Goal: Use online tool/utility: Use online tool/utility

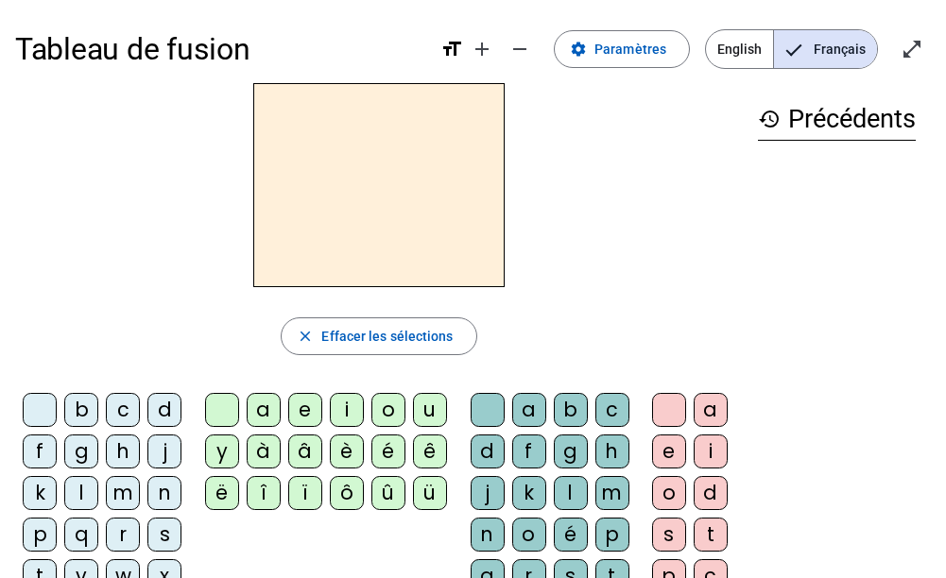
click at [111, 493] on div "m" at bounding box center [123, 493] width 34 height 34
click at [259, 413] on div "a" at bounding box center [264, 410] width 34 height 34
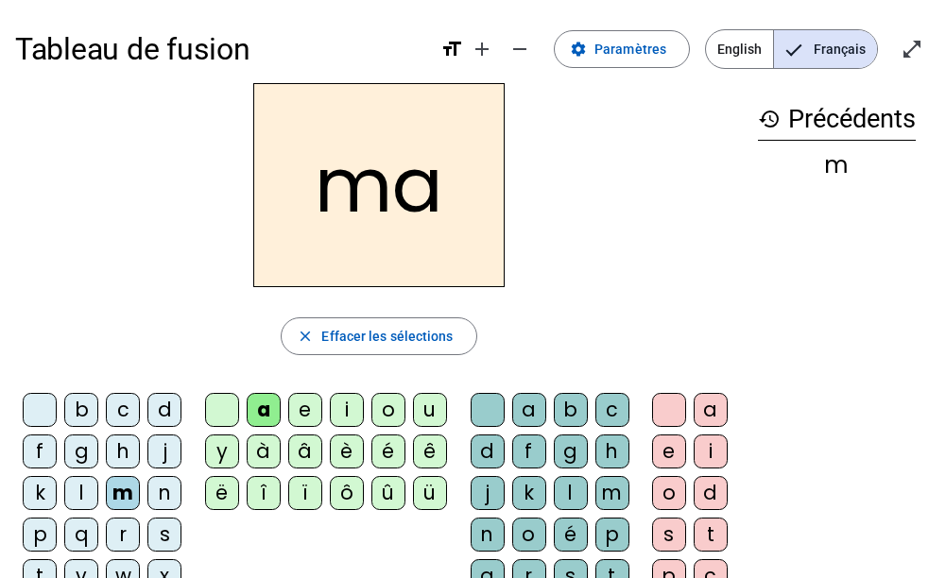
click at [554, 486] on div "l" at bounding box center [571, 493] width 34 height 34
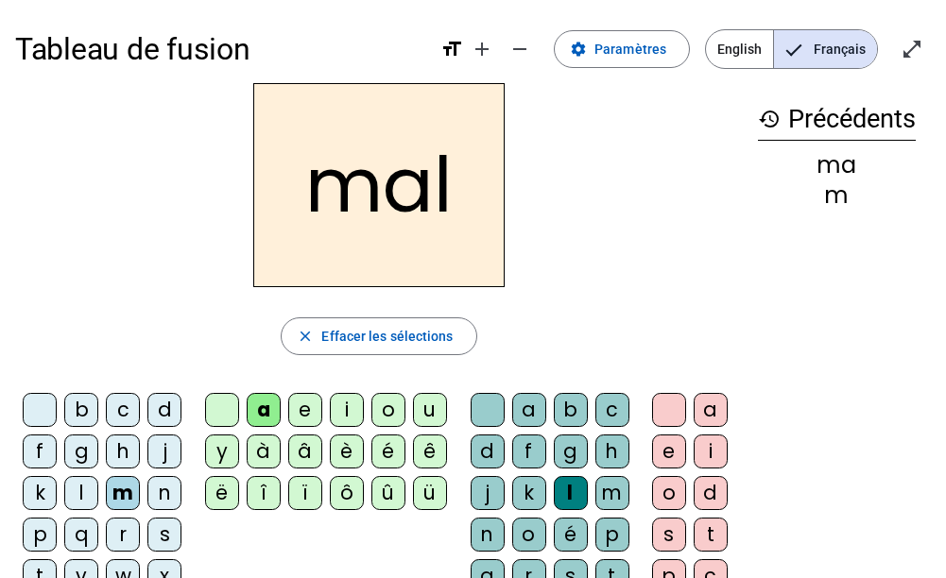
click at [338, 411] on div "i" at bounding box center [347, 410] width 34 height 34
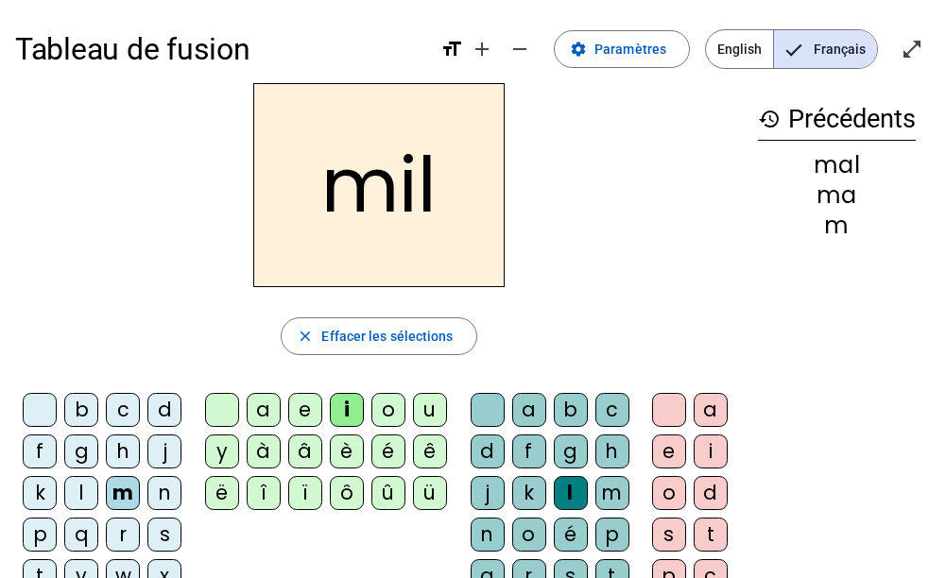
click at [169, 535] on div "s" at bounding box center [164, 535] width 34 height 34
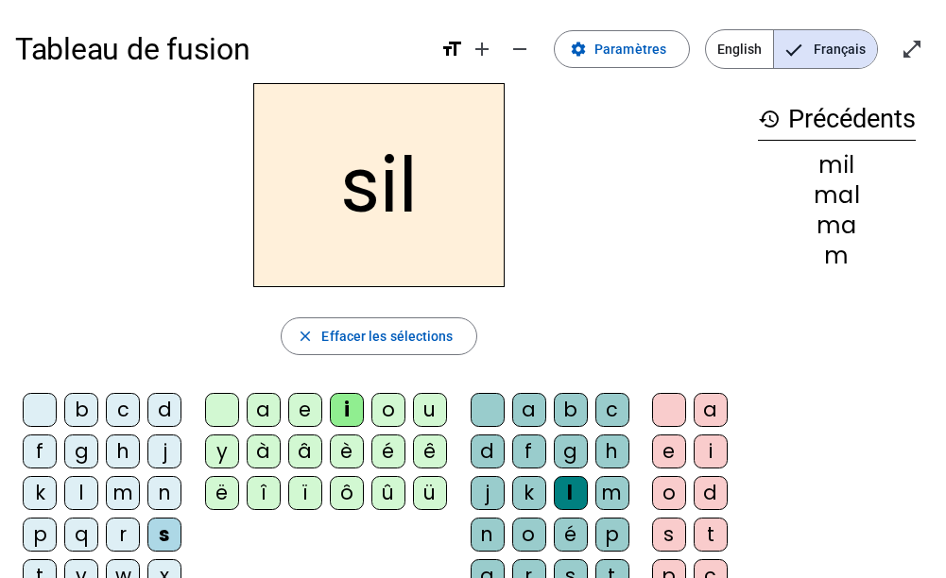
click at [485, 426] on div at bounding box center [487, 410] width 34 height 34
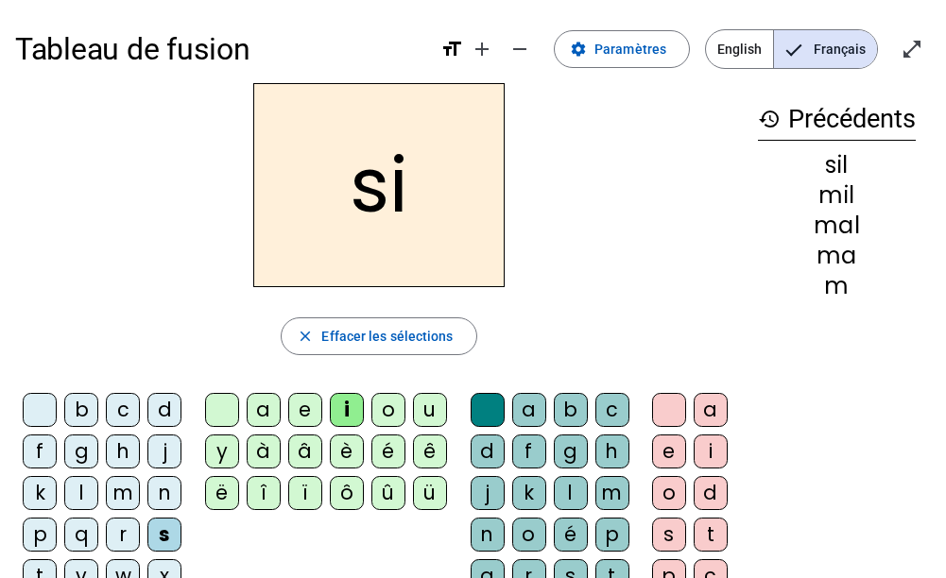
click at [162, 486] on div "n" at bounding box center [164, 493] width 34 height 34
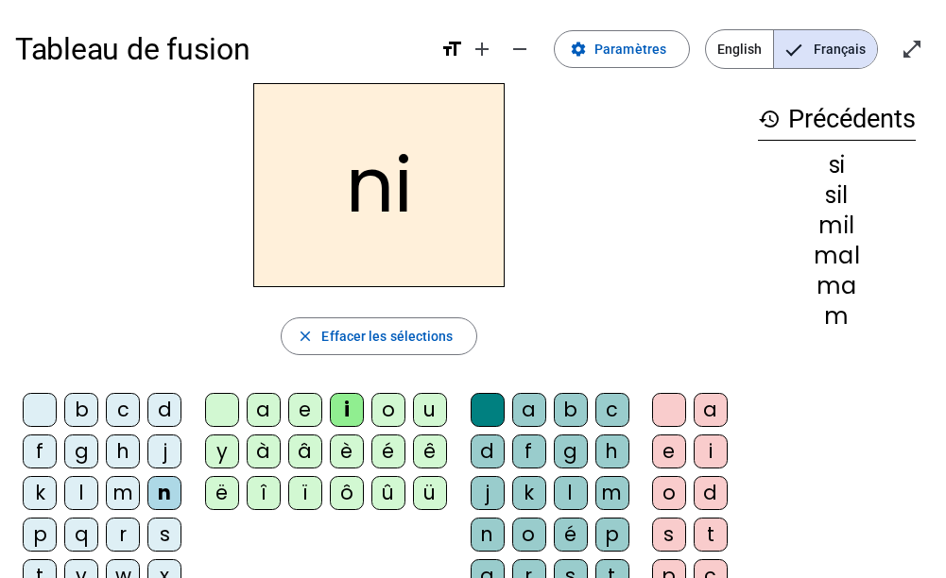
click at [299, 410] on div "e" at bounding box center [305, 410] width 34 height 34
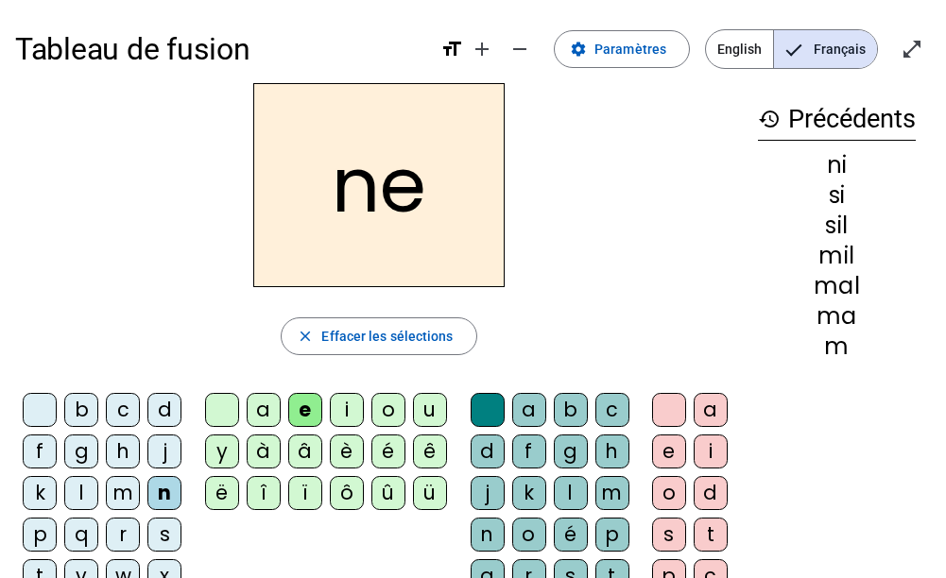
click at [247, 405] on div "a" at bounding box center [264, 410] width 34 height 34
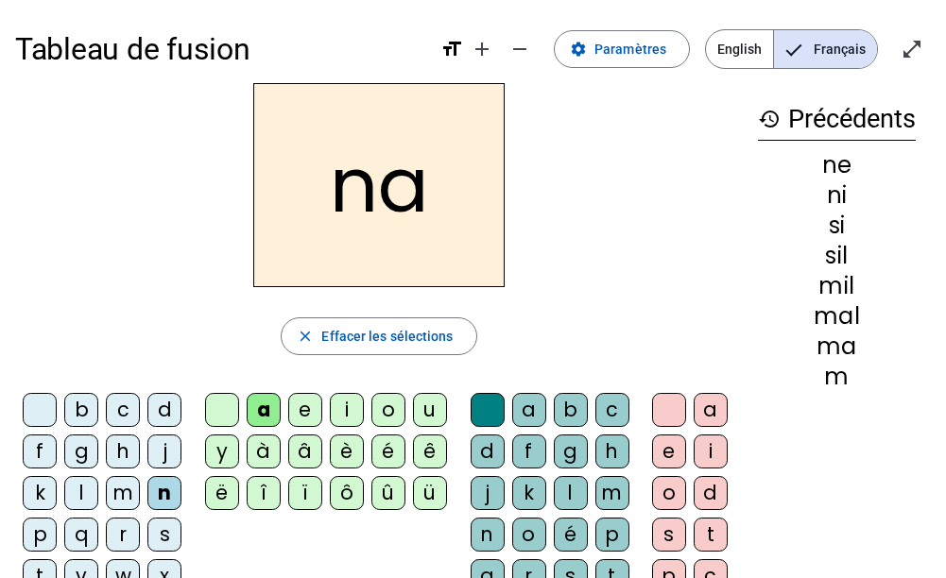
click at [167, 534] on div "s" at bounding box center [164, 535] width 34 height 34
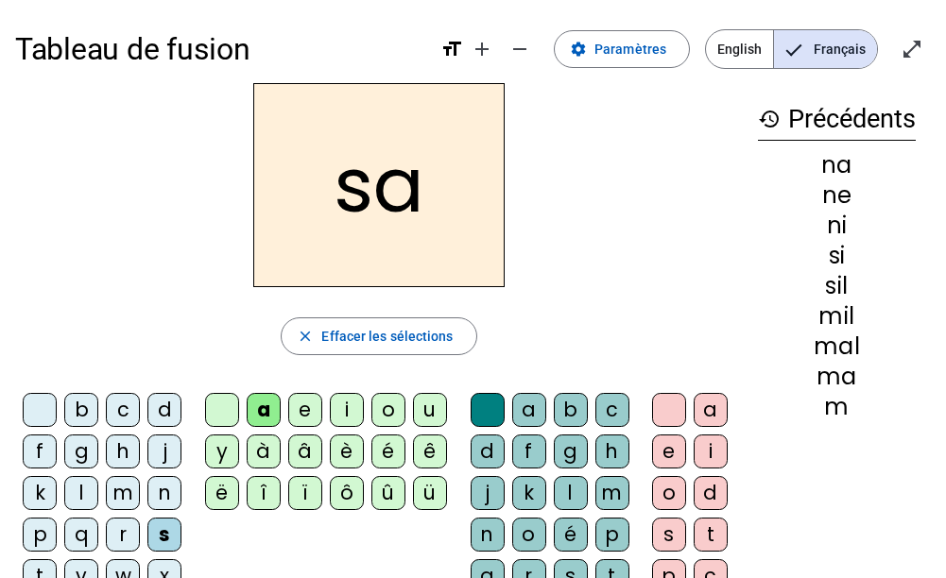
click at [419, 413] on div "u" at bounding box center [430, 410] width 34 height 34
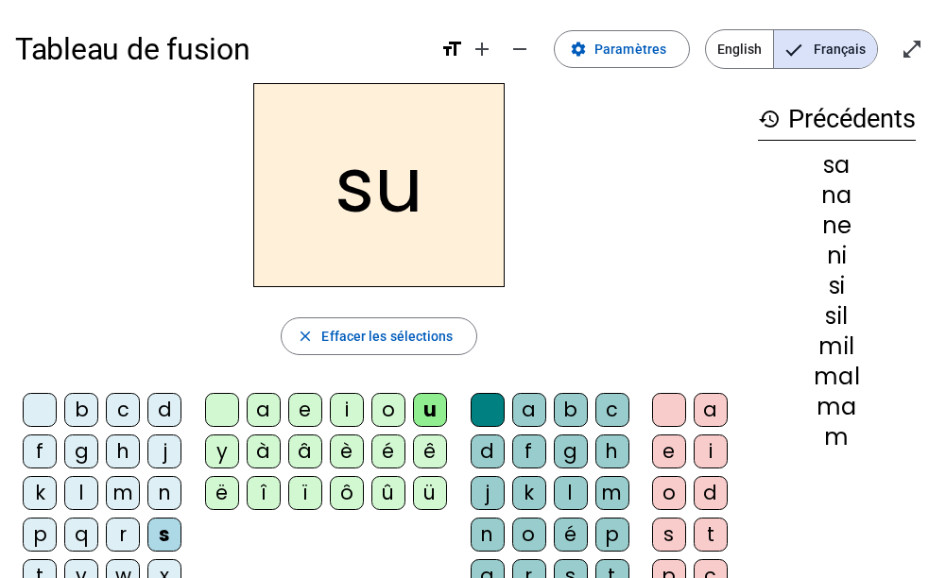
click at [92, 495] on div "l" at bounding box center [81, 493] width 34 height 34
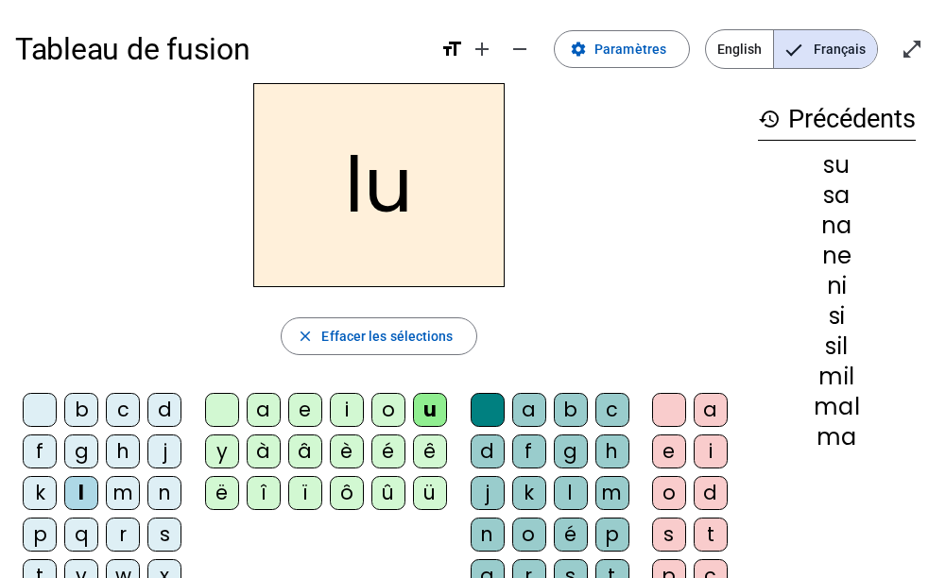
click at [168, 412] on div "d" at bounding box center [164, 410] width 34 height 34
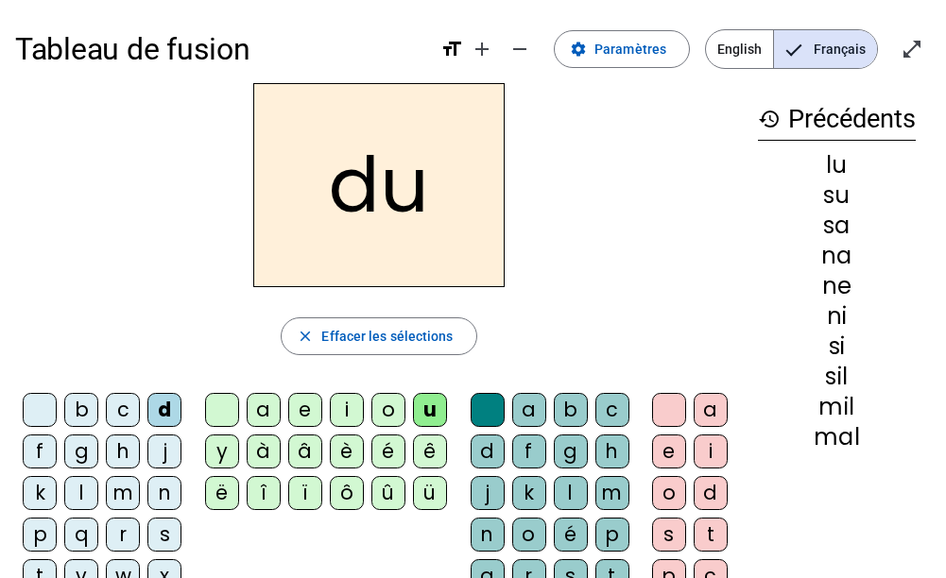
click at [159, 487] on div "n" at bounding box center [164, 493] width 34 height 34
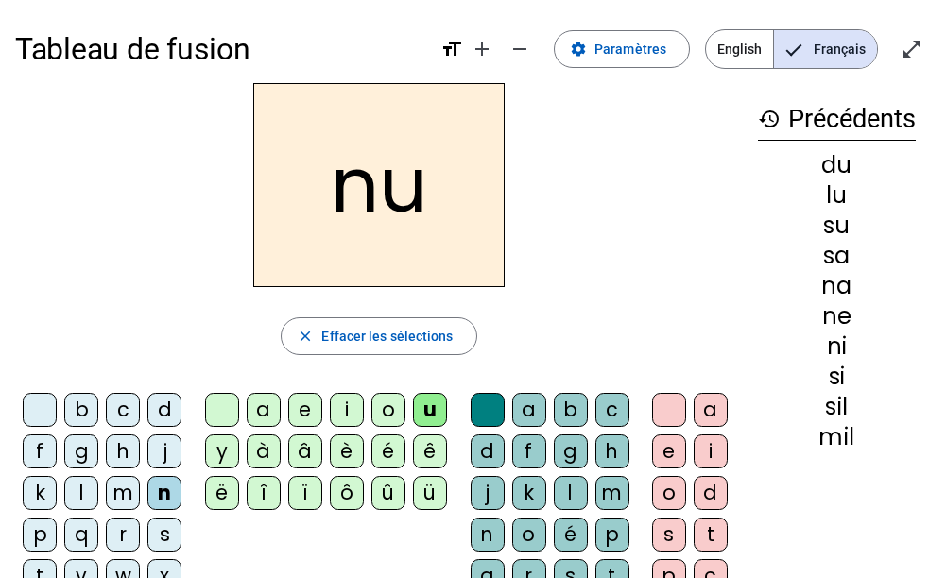
click at [562, 484] on div "l" at bounding box center [571, 493] width 34 height 34
